Goal: Task Accomplishment & Management: Manage account settings

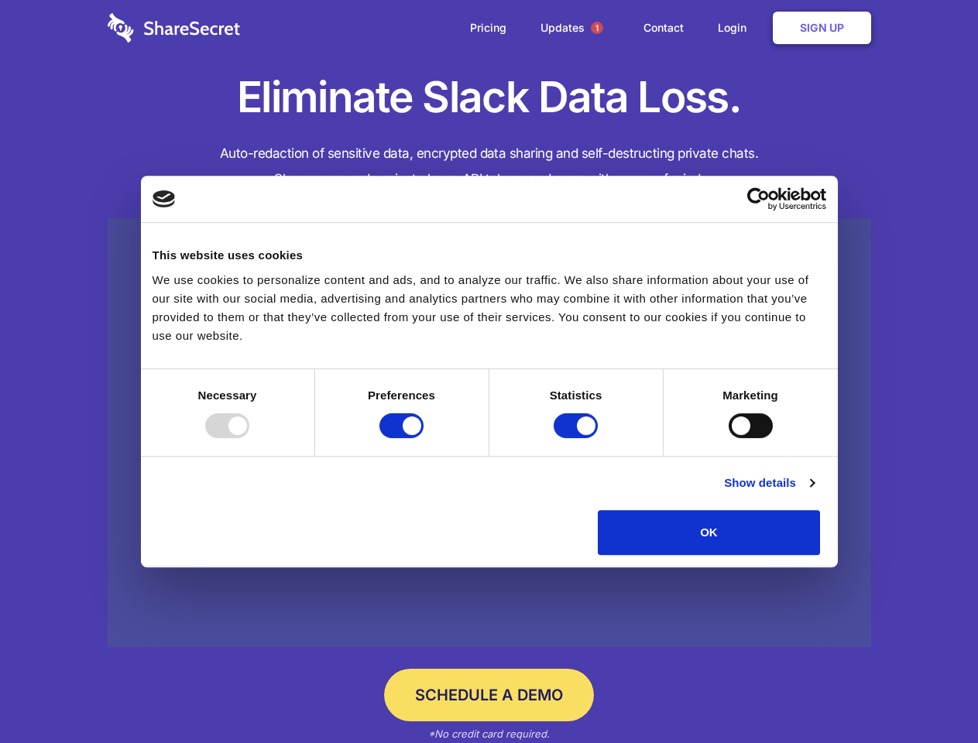
click at [249, 438] on div at bounding box center [227, 425] width 44 height 25
click at [423, 438] on input "Preferences" at bounding box center [401, 425] width 44 height 25
checkbox input "false"
click at [577, 438] on input "Statistics" at bounding box center [575, 425] width 44 height 25
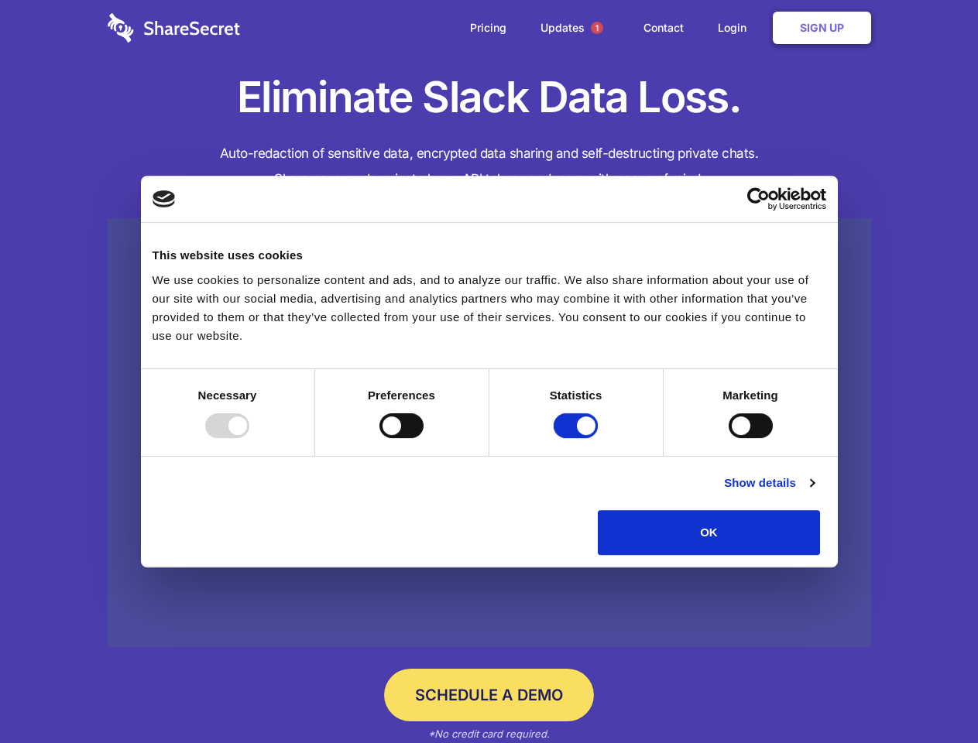
checkbox input "false"
click at [728, 438] on input "Marketing" at bounding box center [750, 425] width 44 height 25
checkbox input "true"
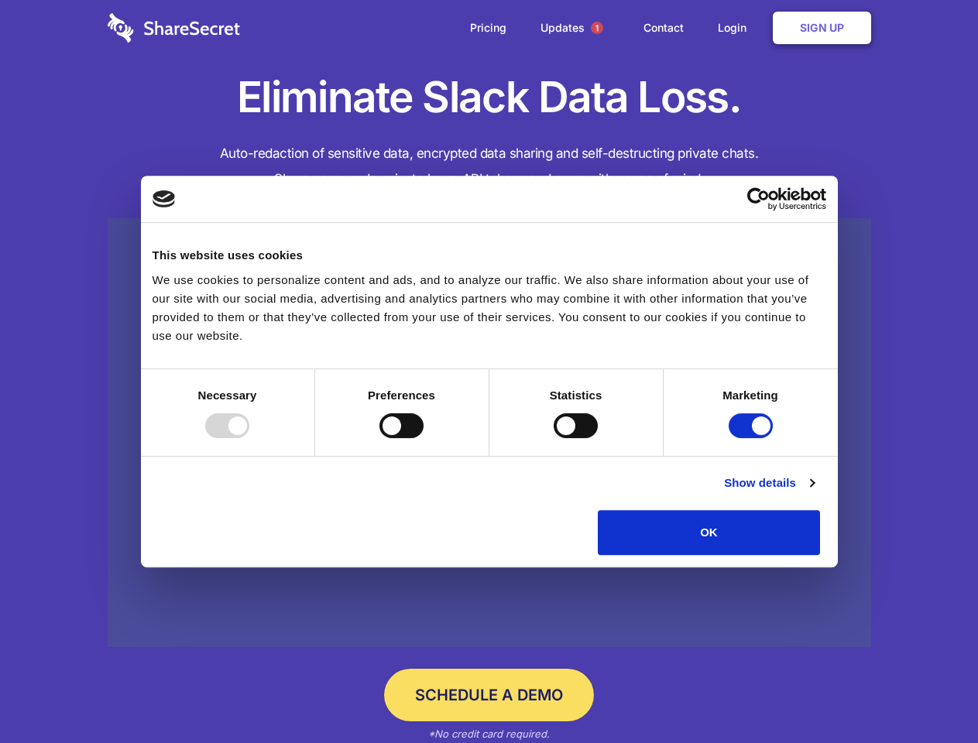
click at [813, 492] on link "Show details" at bounding box center [769, 483] width 90 height 19
